Goal: Find specific page/section: Find specific page/section

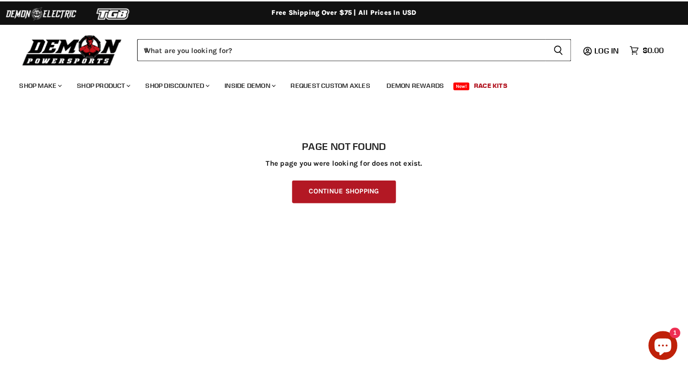
scroll to position [201, 0]
